Goal: Information Seeking & Learning: Learn about a topic

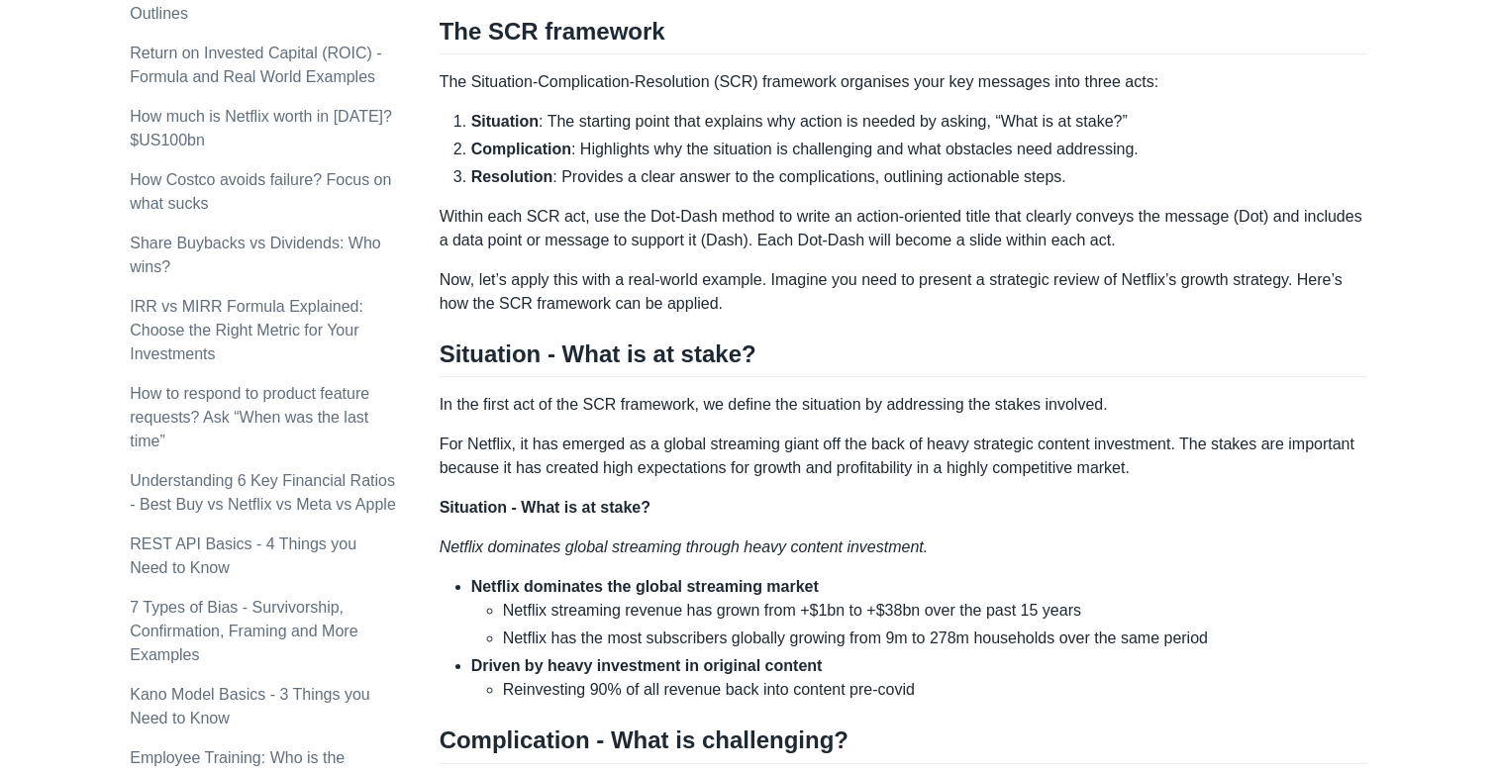
scroll to position [958, 0]
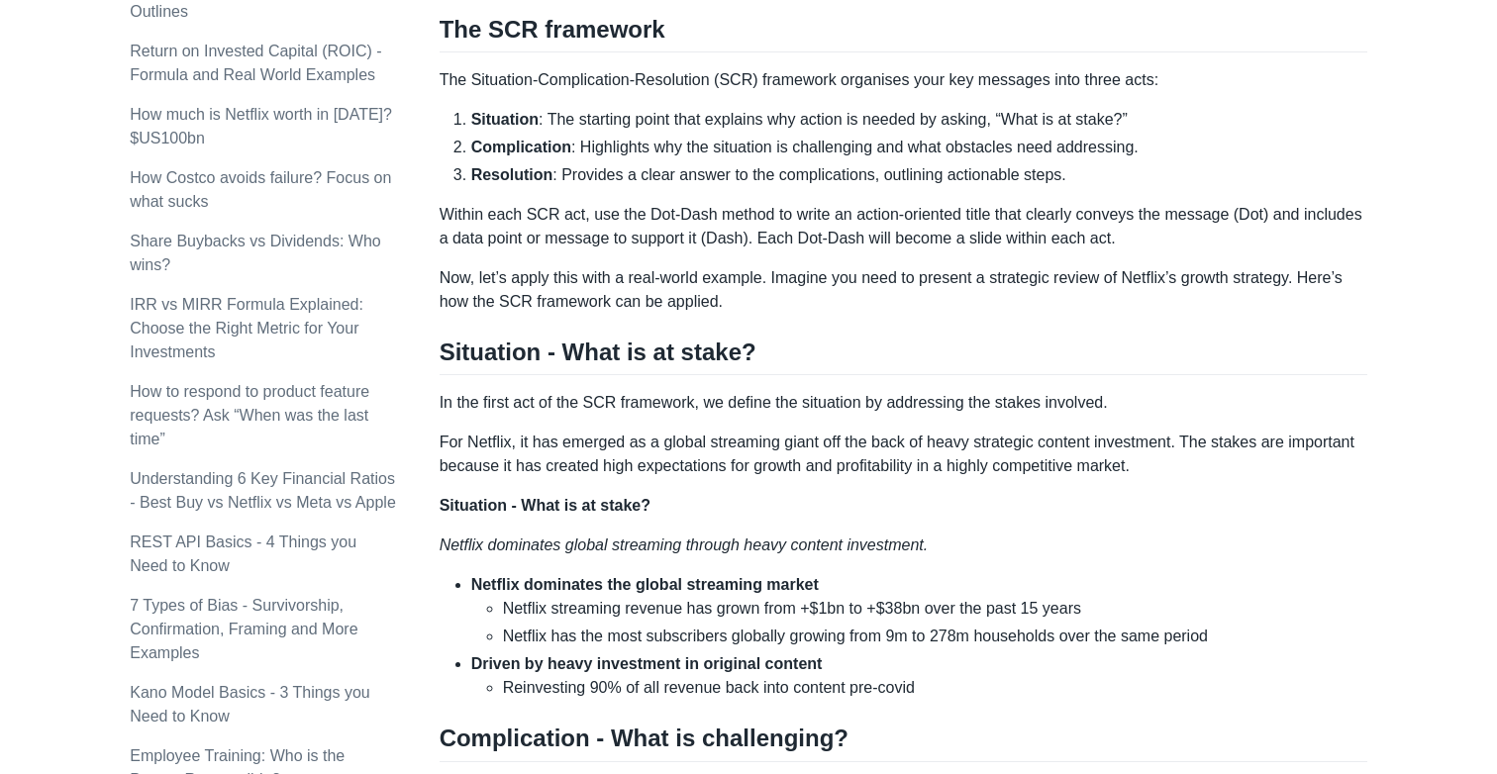
click at [569, 70] on p "The Situation-Complication-Resolution (SCR) framework organises your key messag…" at bounding box center [902, 80] width 927 height 24
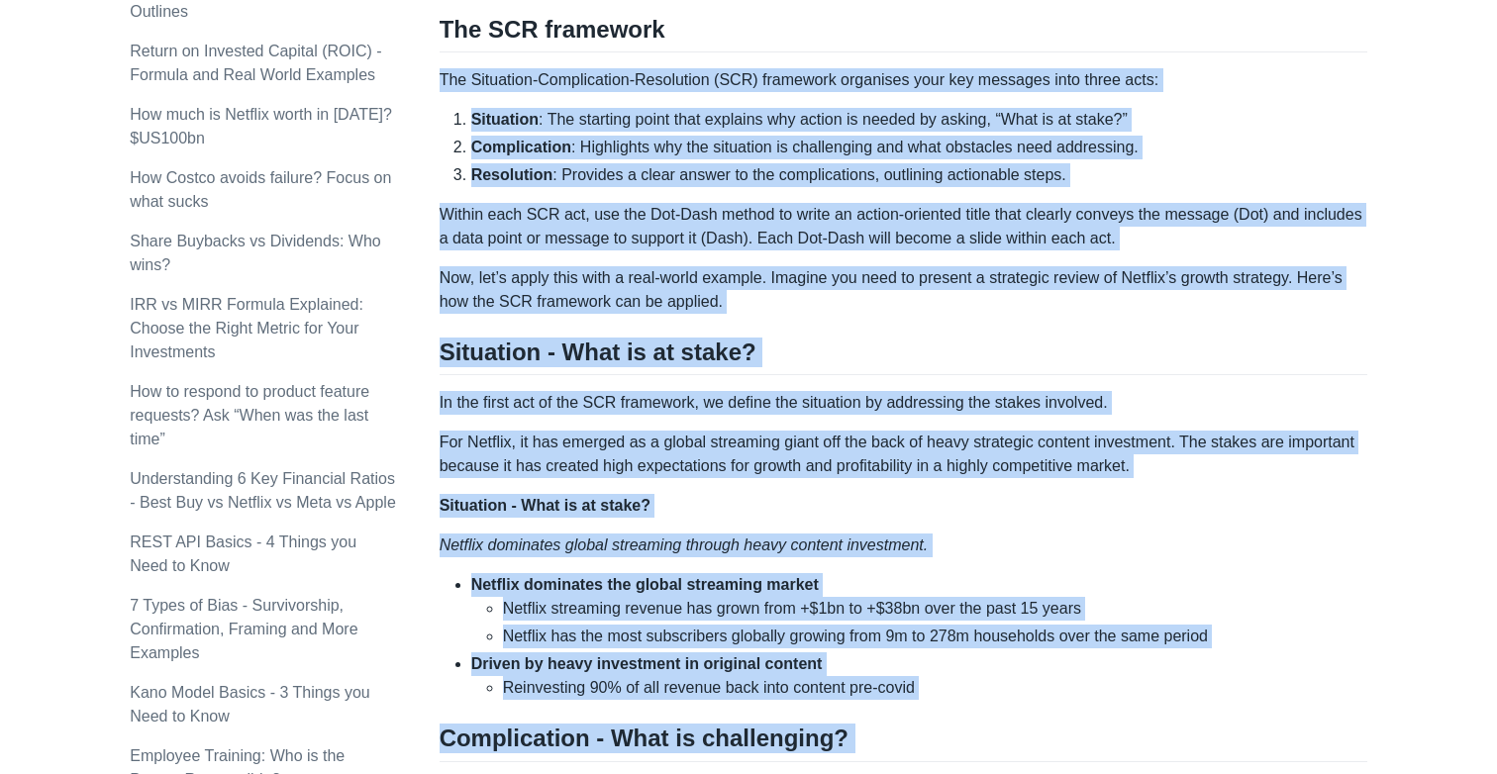
drag, startPoint x: 569, startPoint y: 70, endPoint x: 735, endPoint y: 724, distance: 674.1
click at [738, 724] on div "Top consulting firms like McKinsey use the SCR (Situation-Complication-Resoluti…" at bounding box center [902, 653] width 927 height 2525
click at [735, 724] on h2 "Complication - What is challenging?" at bounding box center [902, 743] width 927 height 38
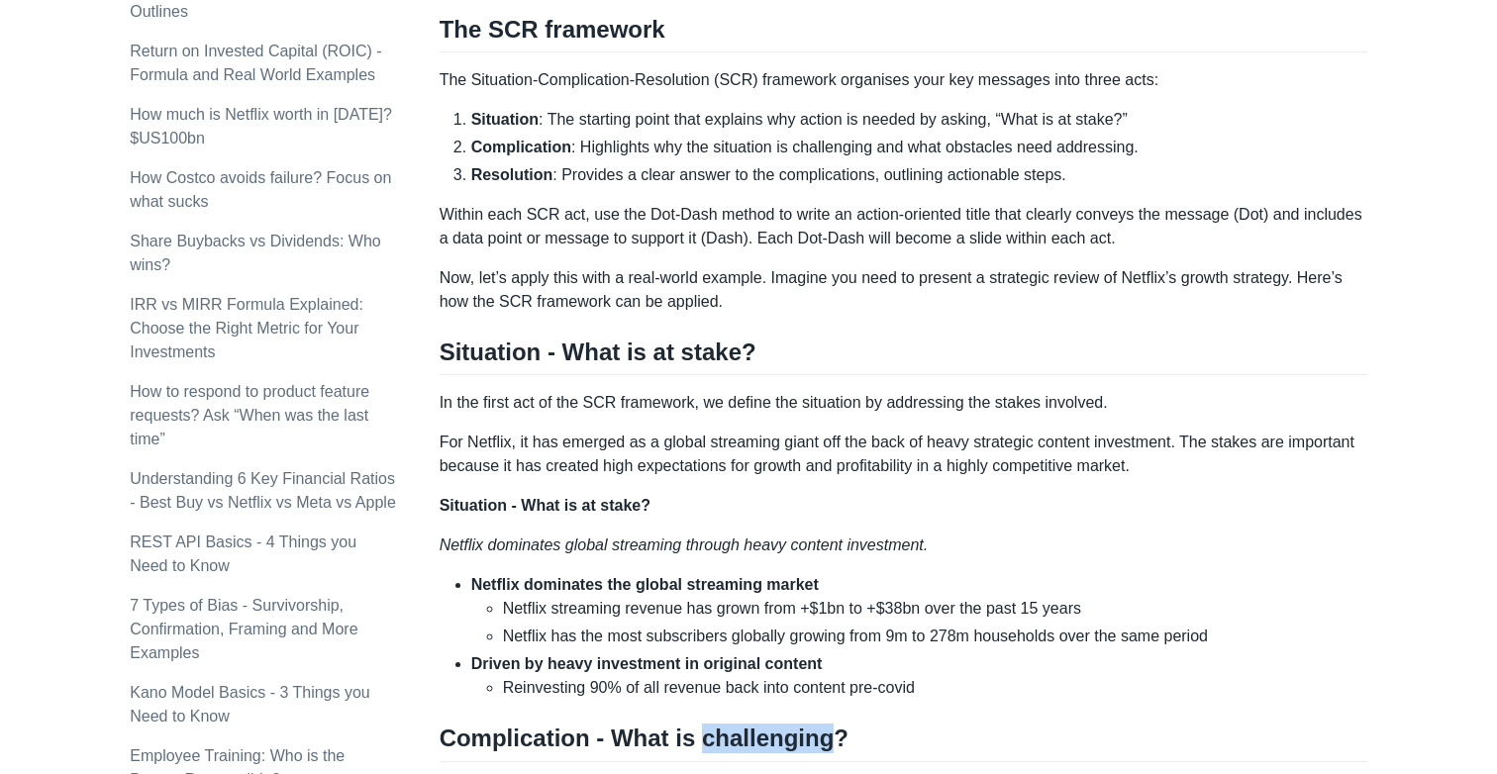
click at [735, 724] on h2 "Complication - What is challenging?" at bounding box center [902, 743] width 927 height 38
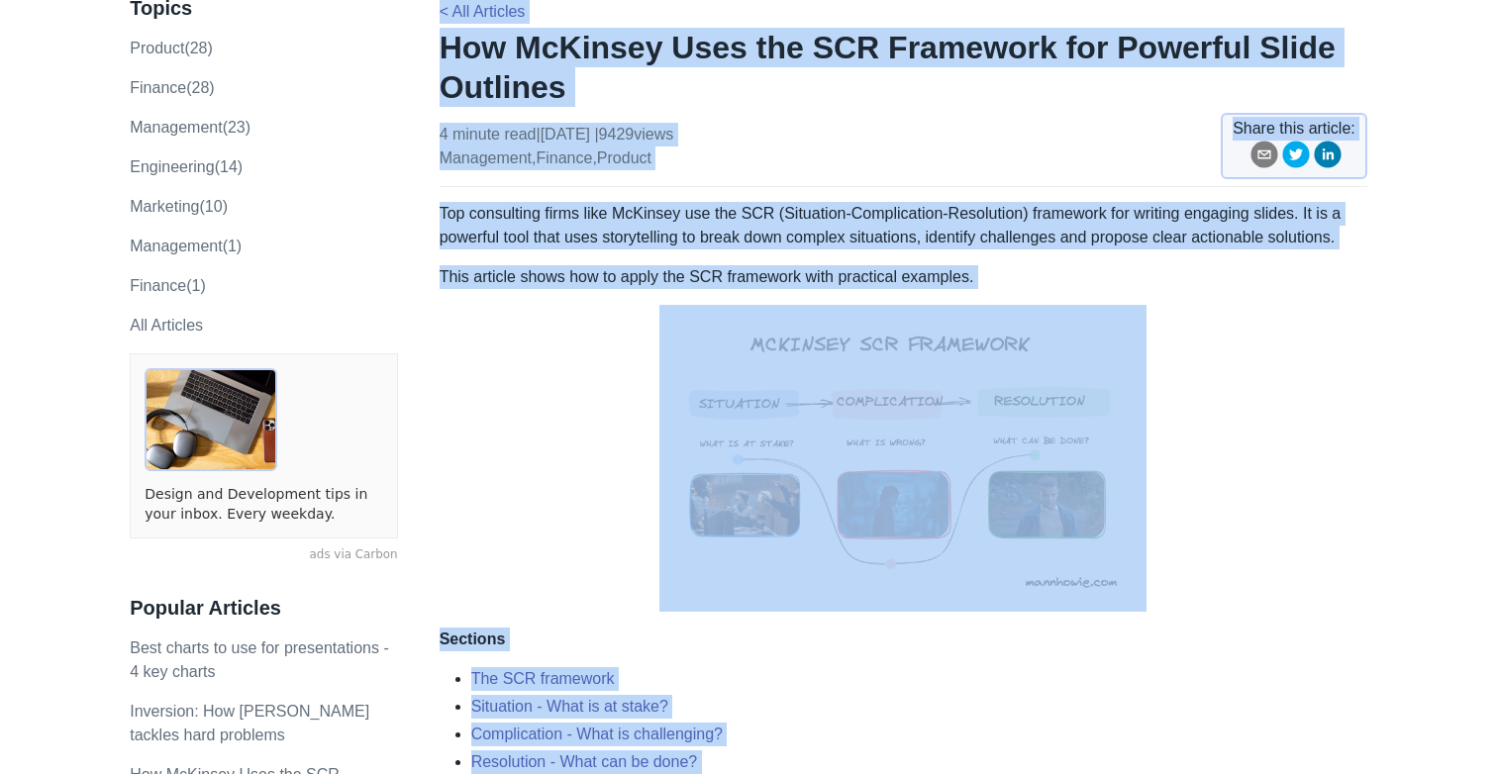
scroll to position [0, 0]
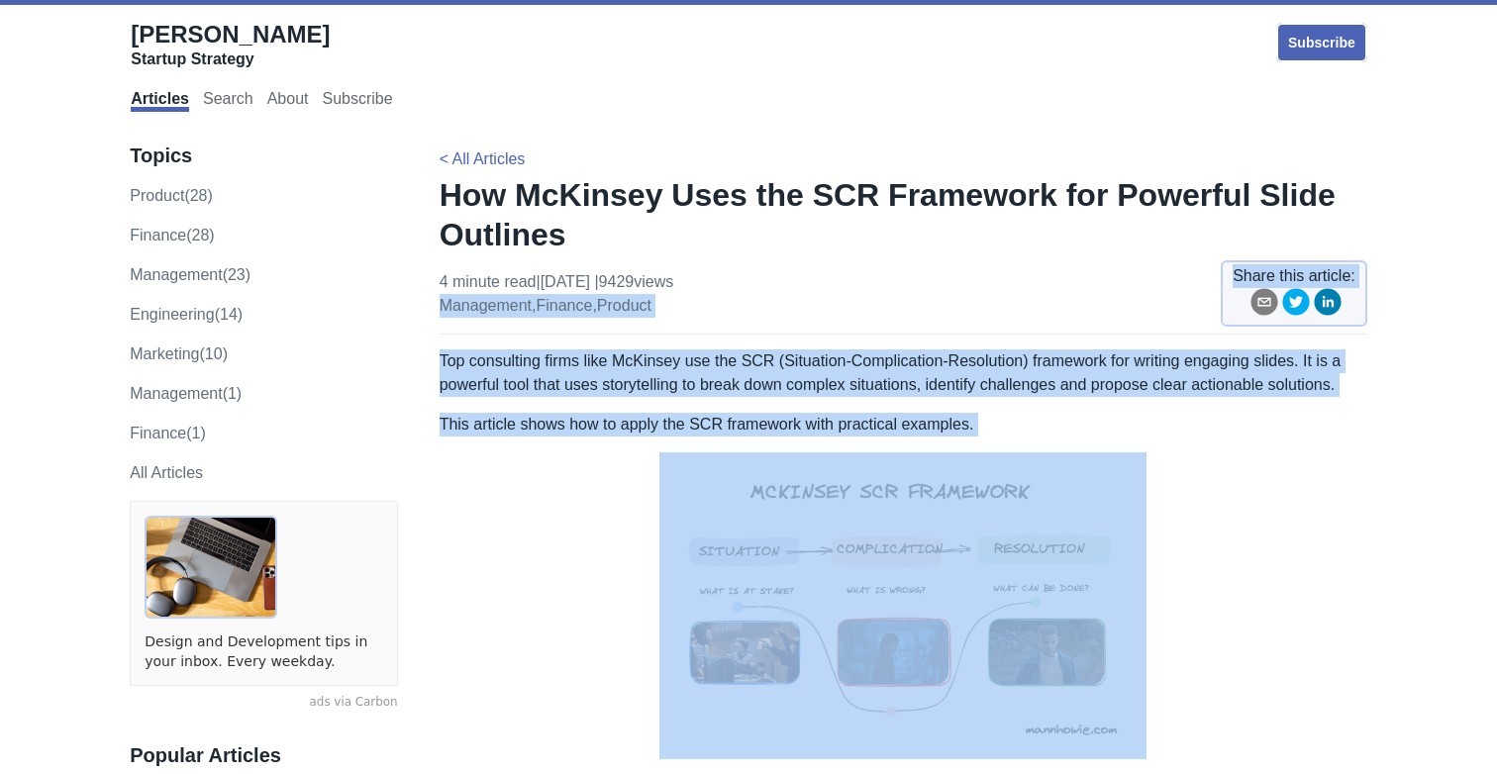
drag, startPoint x: 735, startPoint y: 724, endPoint x: 608, endPoint y: 355, distance: 389.7
click at [608, 355] on p "Top consulting firms like McKinsey use the SCR (Situation-Complication-Resoluti…" at bounding box center [902, 373] width 927 height 48
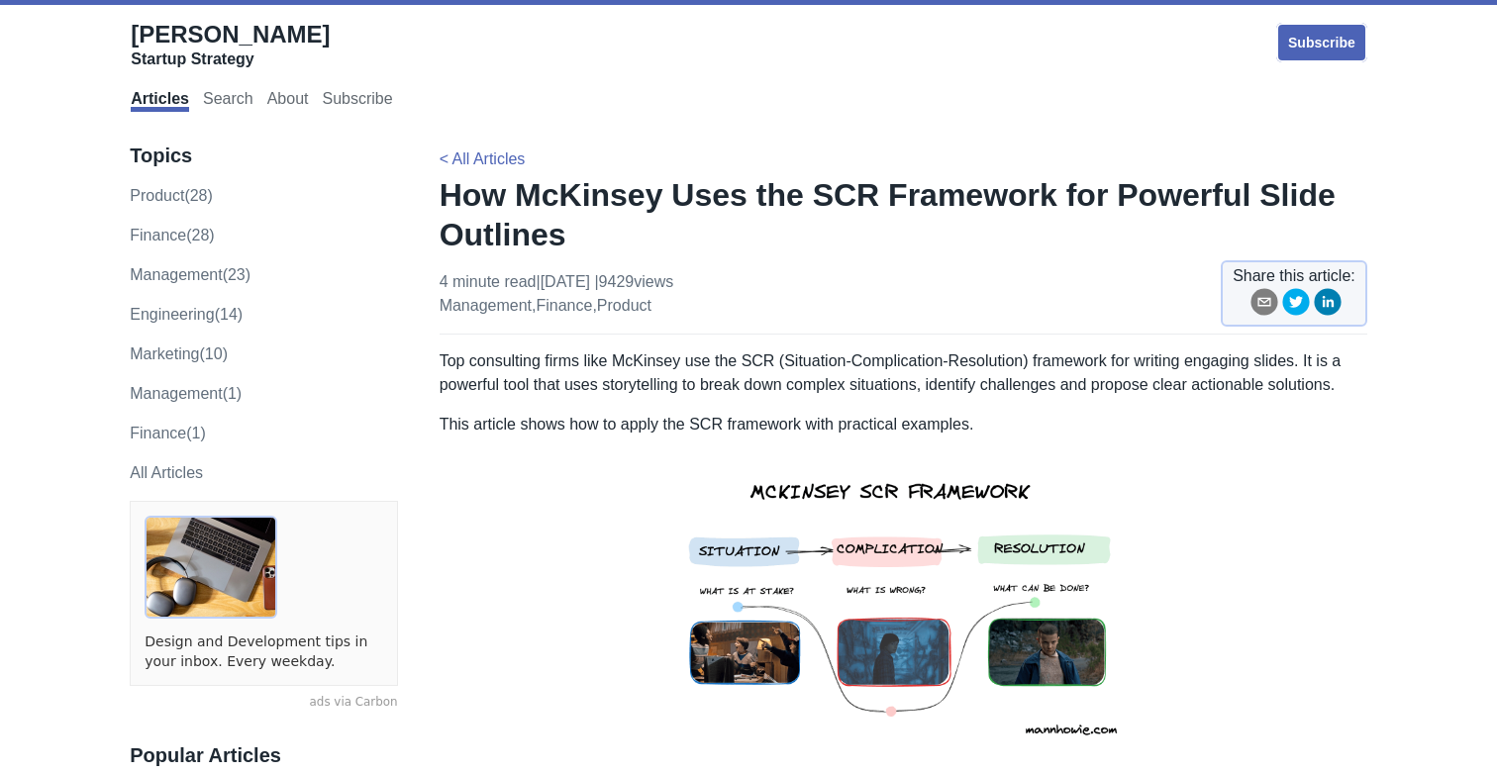
click at [684, 372] on p "Top consulting firms like McKinsey use the SCR (Situation-Complication-Resoluti…" at bounding box center [902, 373] width 927 height 48
